Goal: Find contact information: Obtain details needed to contact an individual or organization

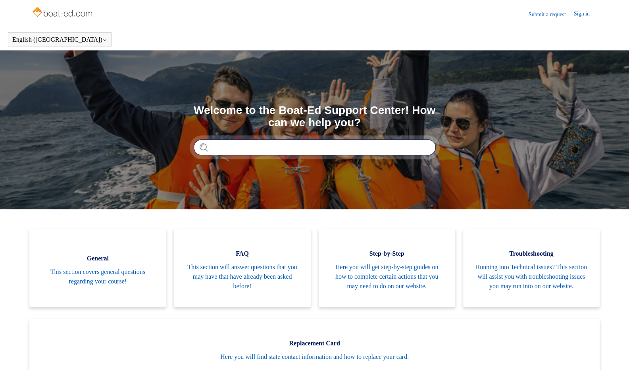
click at [312, 145] on input "Search" at bounding box center [315, 147] width 242 height 16
type input "****"
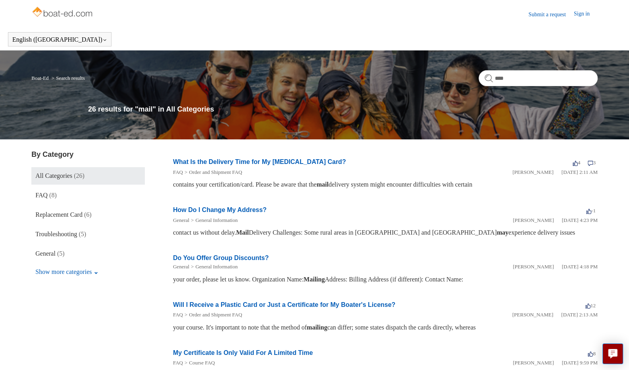
click at [82, 176] on span "(26)" at bounding box center [79, 175] width 11 height 7
click at [84, 253] on link "General (5)" at bounding box center [87, 253] width 113 height 17
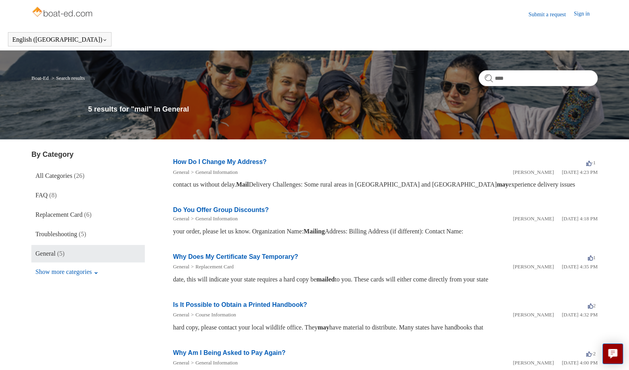
click at [555, 15] on link "Submit a request" at bounding box center [550, 14] width 45 height 8
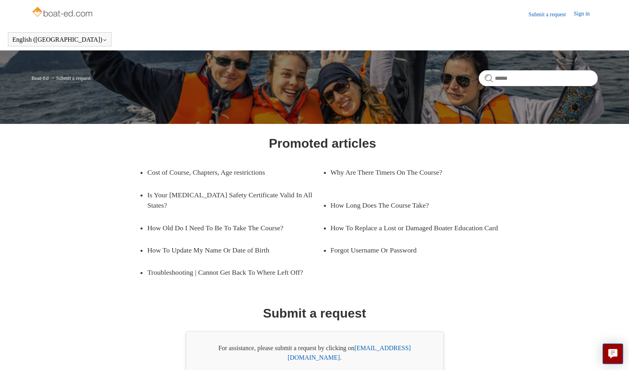
click at [546, 15] on link "Submit a request" at bounding box center [550, 14] width 45 height 8
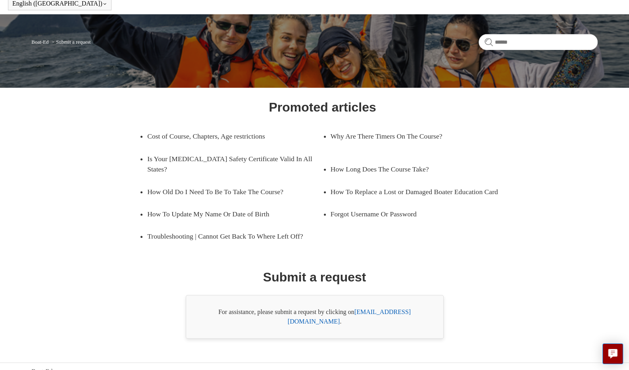
click at [386, 312] on link "[EMAIL_ADDRESS][DOMAIN_NAME]" at bounding box center [349, 316] width 123 height 16
drag, startPoint x: 424, startPoint y: 310, endPoint x: 358, endPoint y: 314, distance: 65.9
click at [358, 314] on div "For assistance, please submit a request by clicking on support@boat-ed.com ." at bounding box center [315, 317] width 258 height 44
copy div "support@boat-ed.com ."
